Goal: Transaction & Acquisition: Purchase product/service

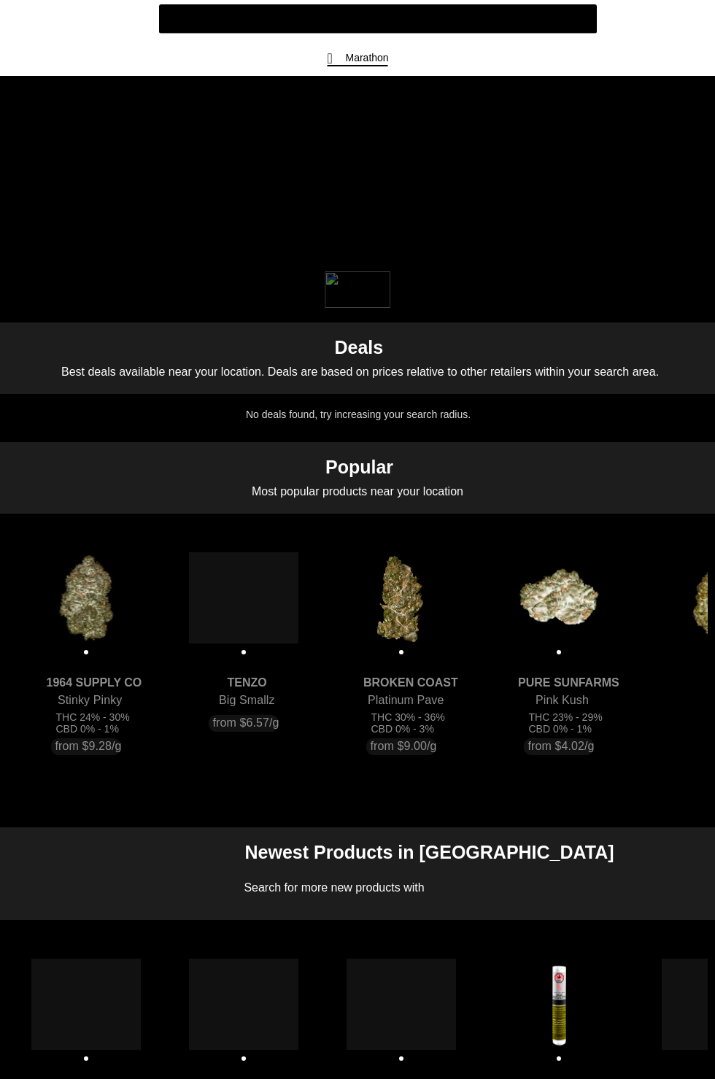
click at [246, 618] on flt-glass-pane at bounding box center [357, 539] width 715 height 1079
click at [493, 33] on flt-glass-pane at bounding box center [357, 539] width 715 height 1079
click at [483, 27] on flt-glass-pane at bounding box center [357, 539] width 715 height 1079
